Goal: Transaction & Acquisition: Purchase product/service

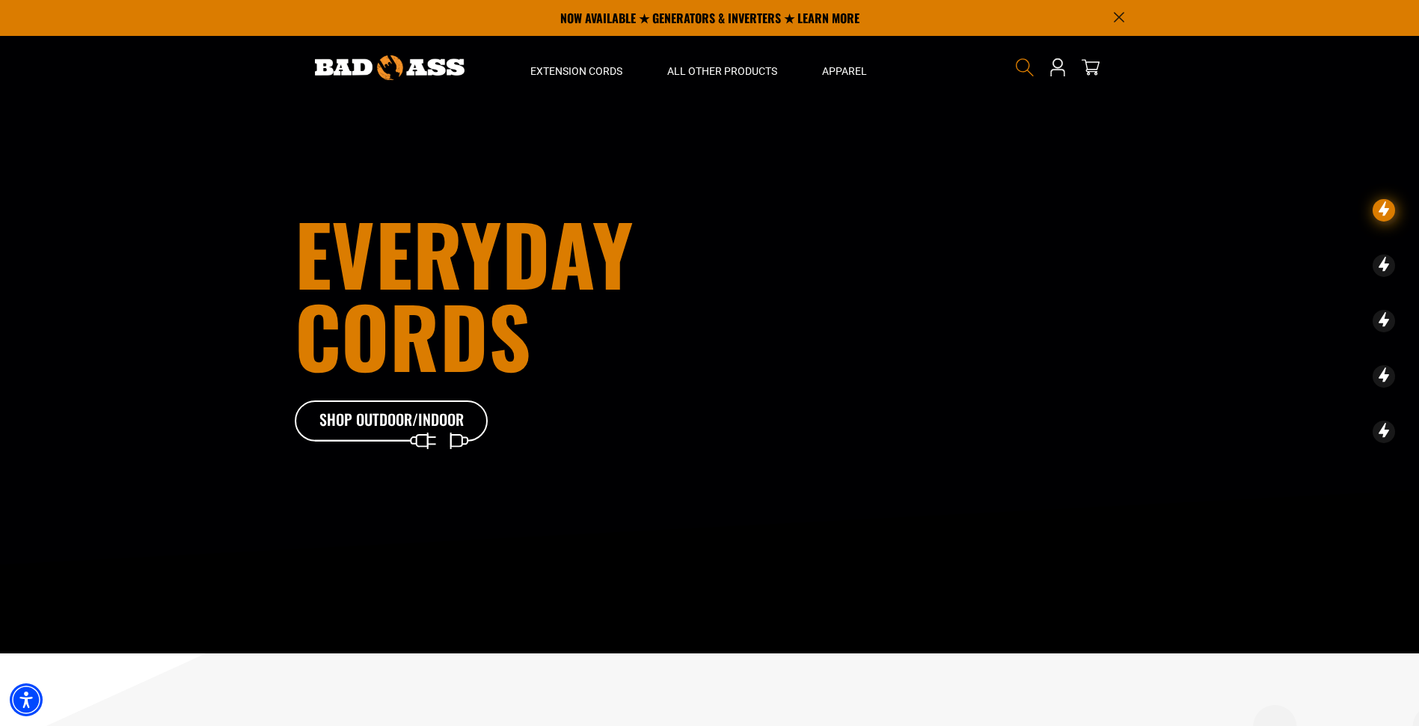
click at [1021, 71] on use "Search" at bounding box center [1025, 67] width 18 height 18
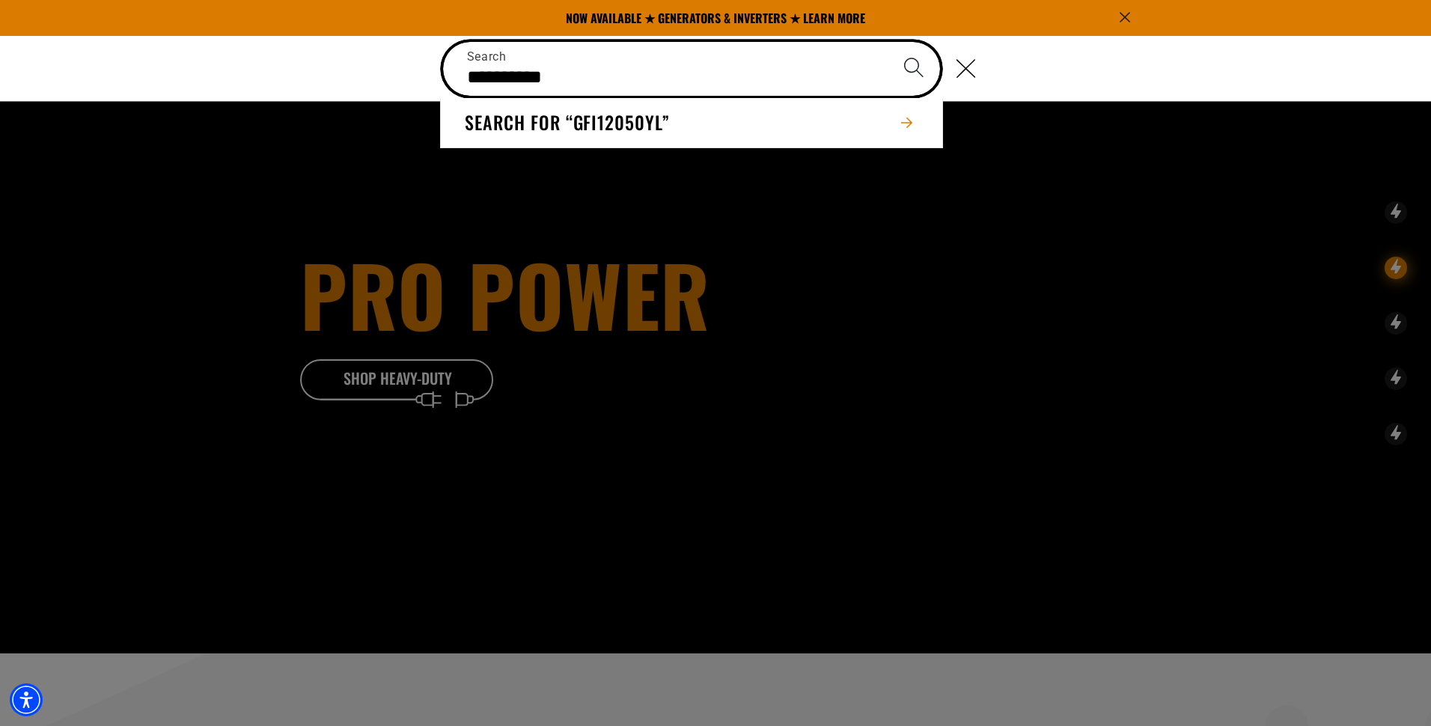
type input "**********"
click at [887, 42] on button "Search" at bounding box center [913, 68] width 52 height 52
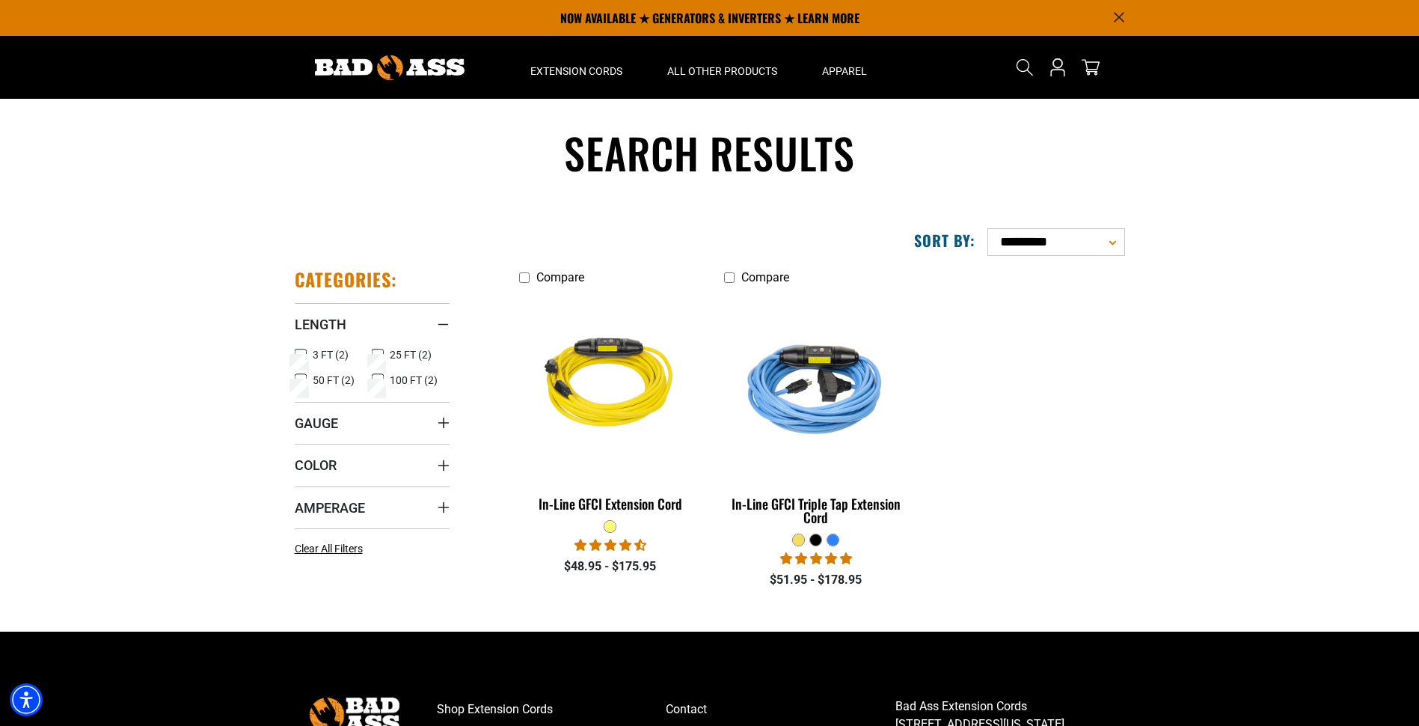
click at [519, 573] on div "$48.95 - $175.95" at bounding box center [610, 566] width 183 height 18
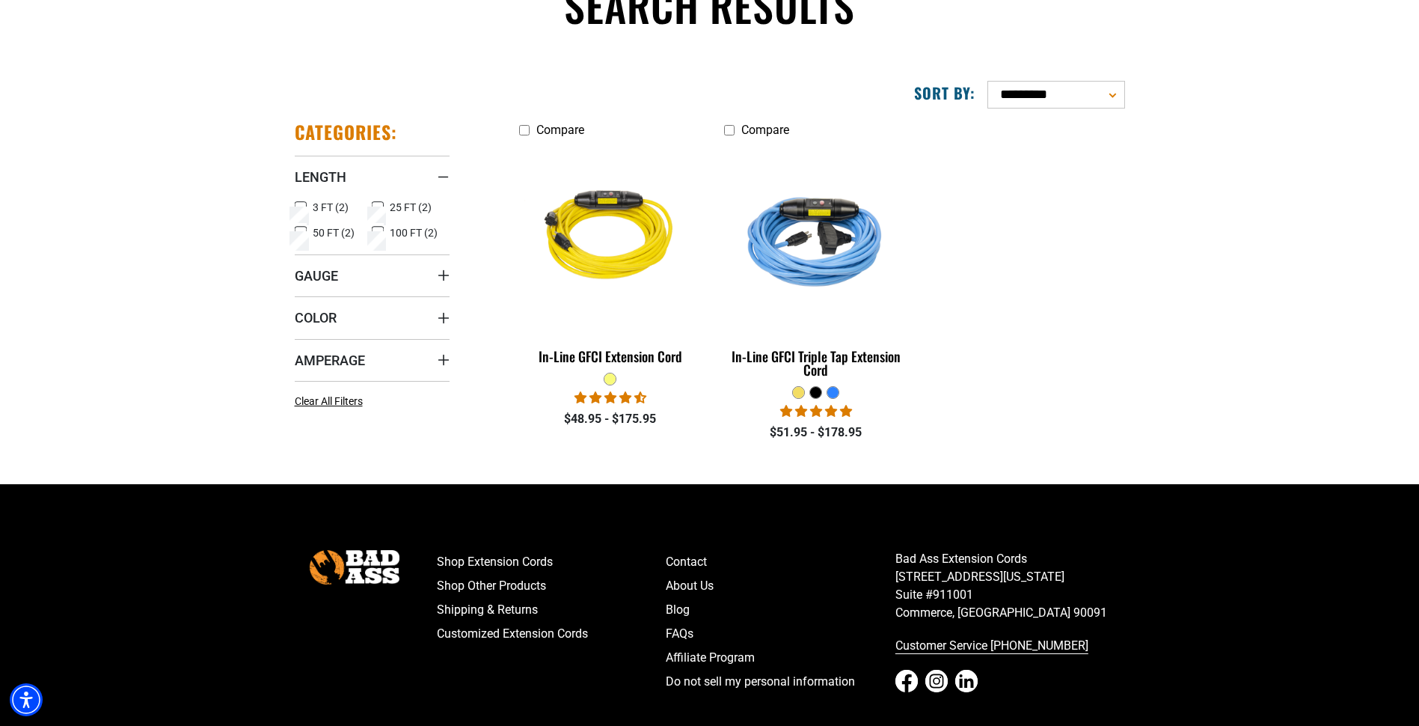
scroll to position [150, 0]
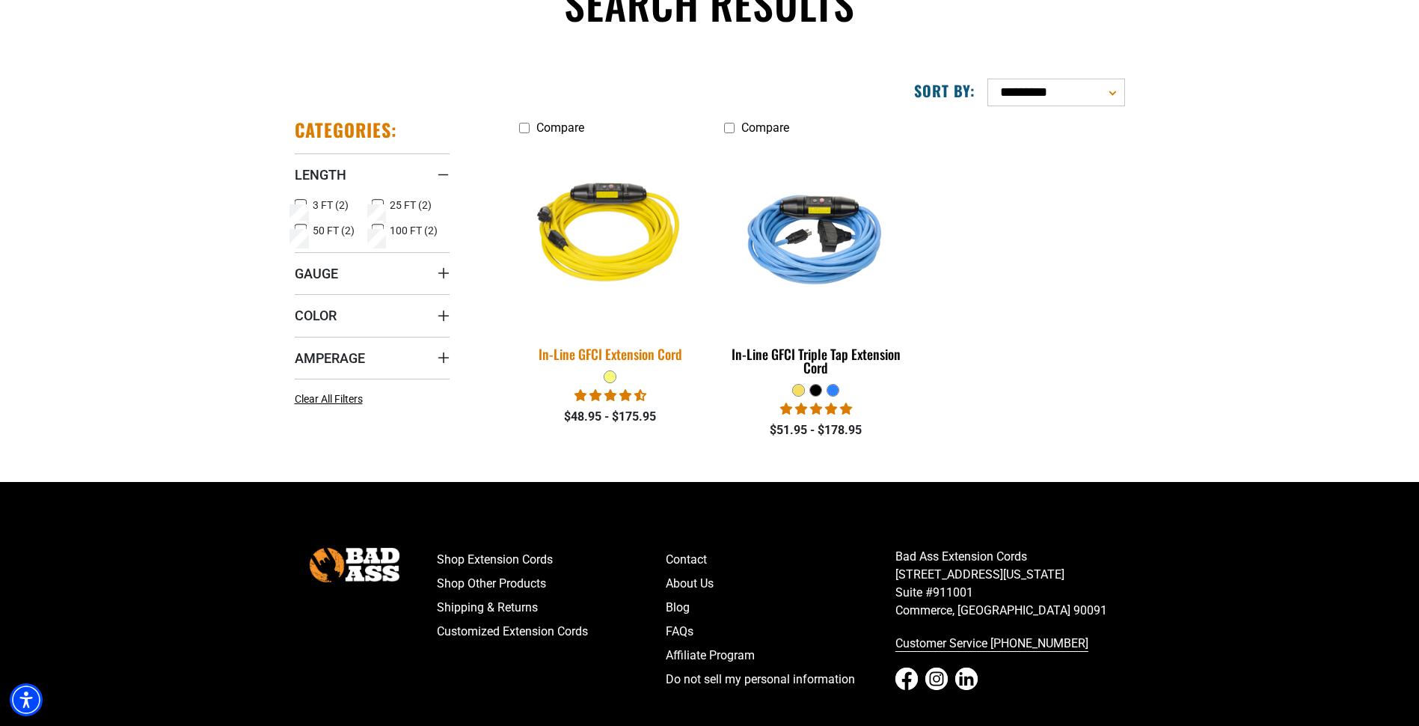
click at [624, 254] on img at bounding box center [611, 236] width 210 height 192
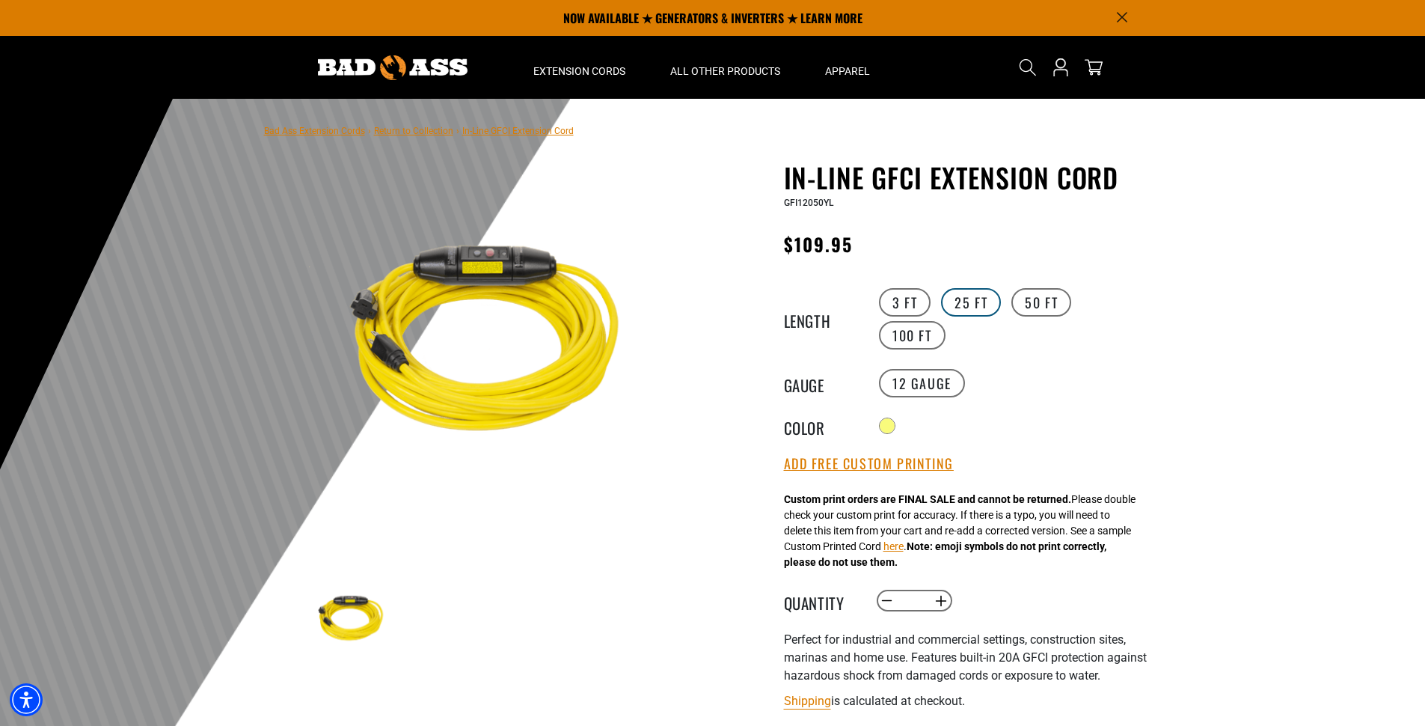
click at [973, 309] on label "25 FT" at bounding box center [971, 302] width 60 height 28
click at [868, 520] on div "Custom print orders are FINAL SALE and cannot be returned. Please double check …" at bounding box center [960, 531] width 352 height 79
click at [1042, 308] on label "50 FT" at bounding box center [1042, 302] width 60 height 28
